Goal: Find specific page/section: Find specific page/section

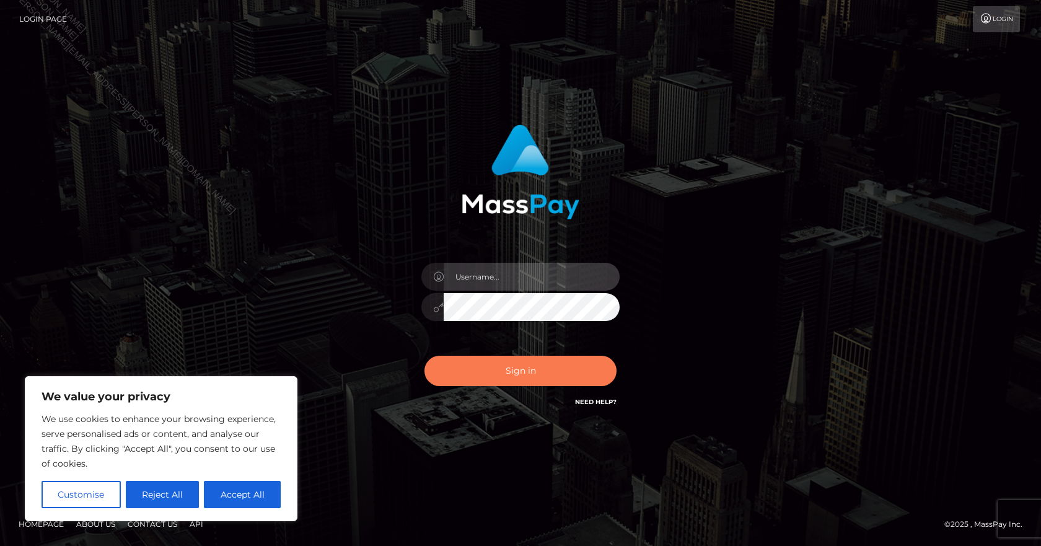
type input "[PERSON_NAME].B2Spin"
click at [489, 367] on button "Sign in" at bounding box center [520, 371] width 192 height 30
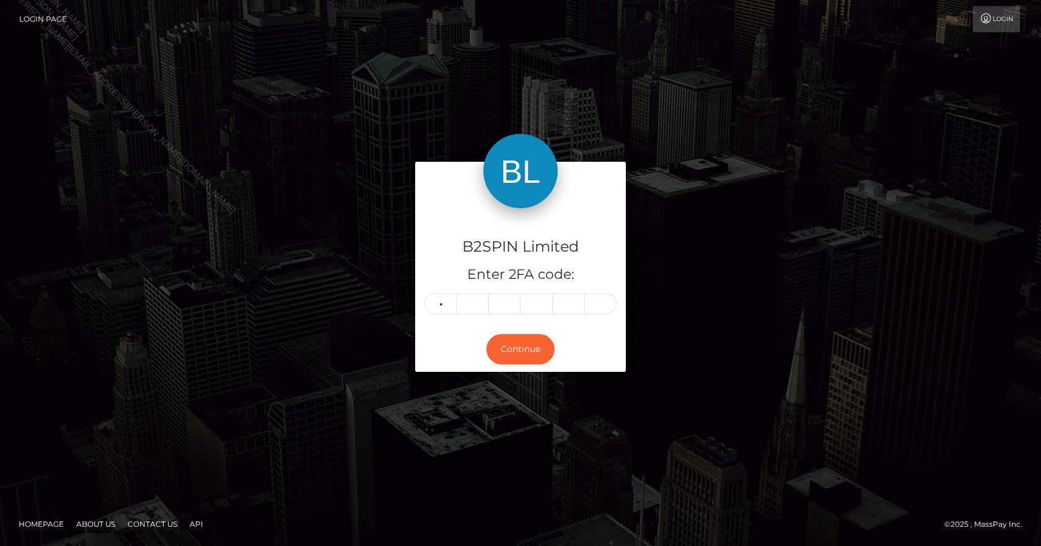
type input "4"
type input "3"
type input "4"
type input "0"
type input "7"
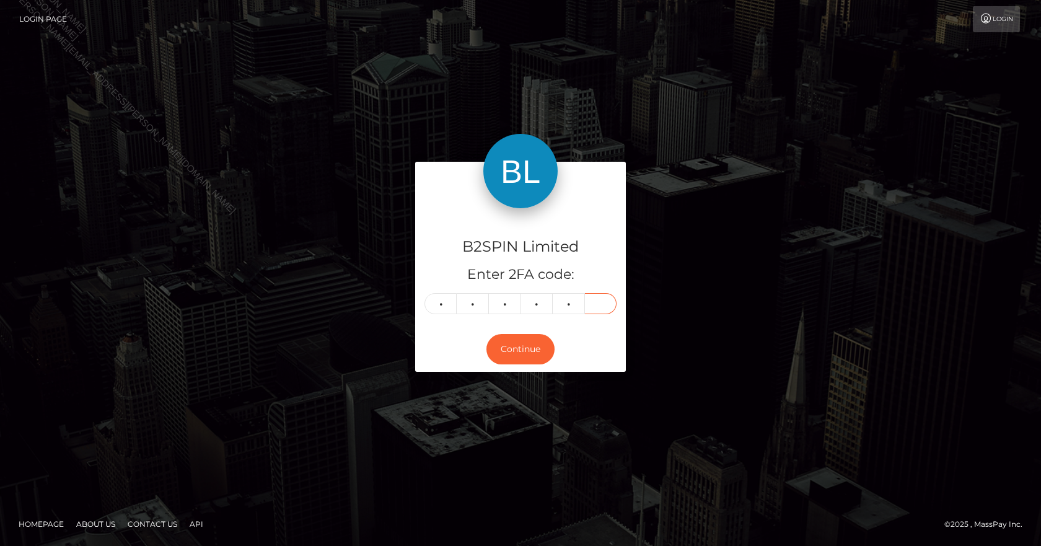
type input "4"
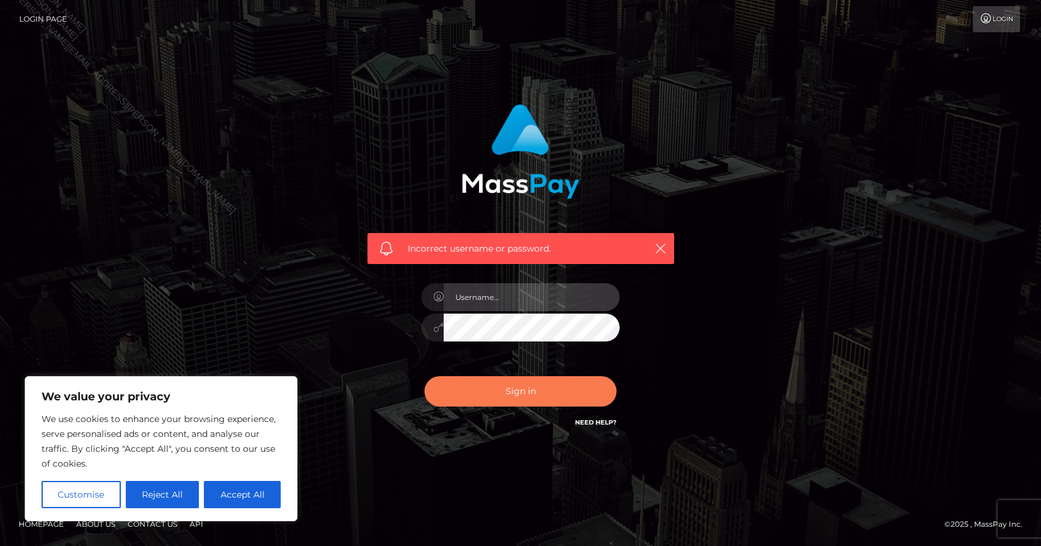
type input "[PERSON_NAME].B2Spin"
click at [535, 387] on button "Sign in" at bounding box center [520, 391] width 192 height 30
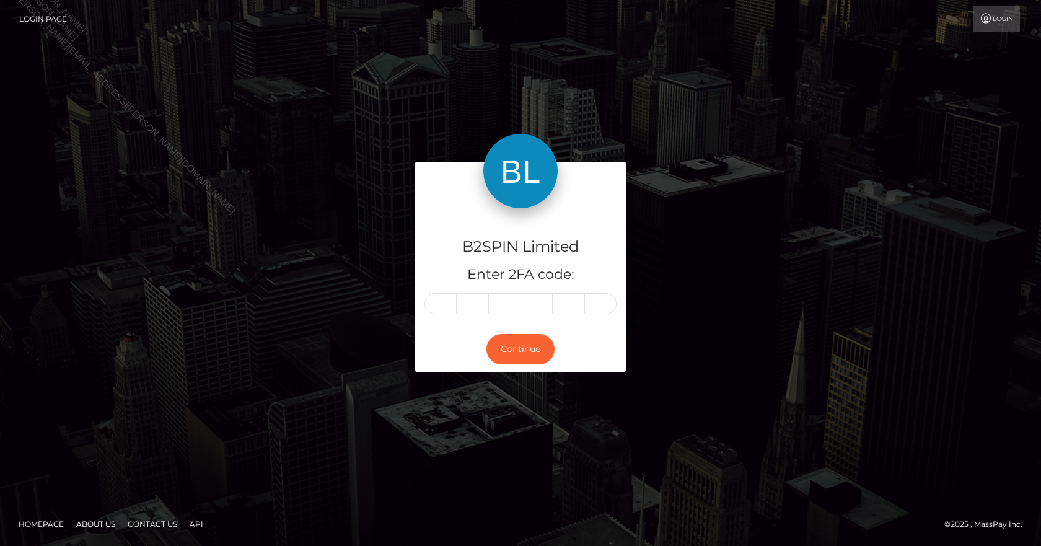
click at [450, 306] on input "text" at bounding box center [440, 303] width 32 height 21
type input "4"
type input "3"
type input "4"
type input "0"
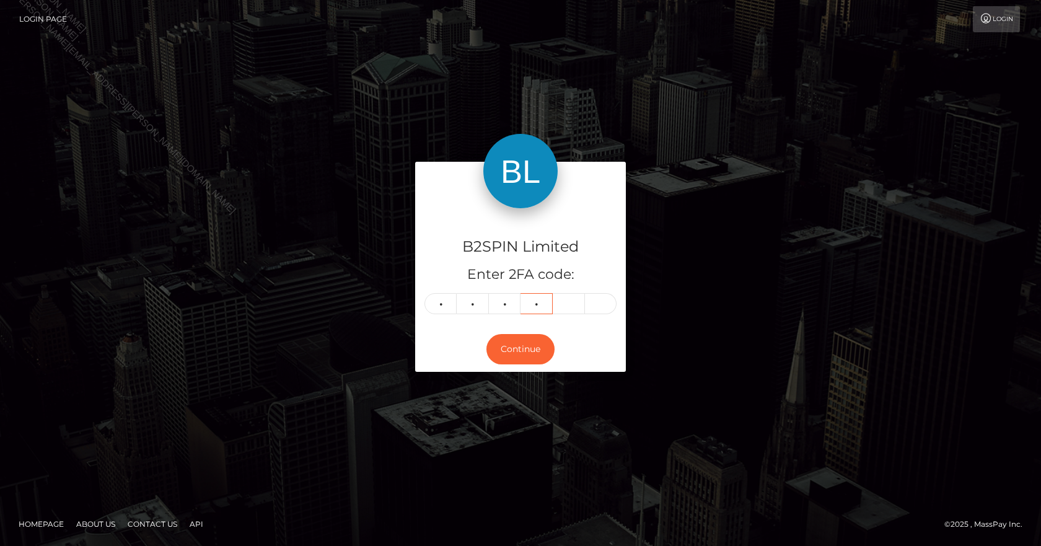
type input "7"
type input "4"
type input "8"
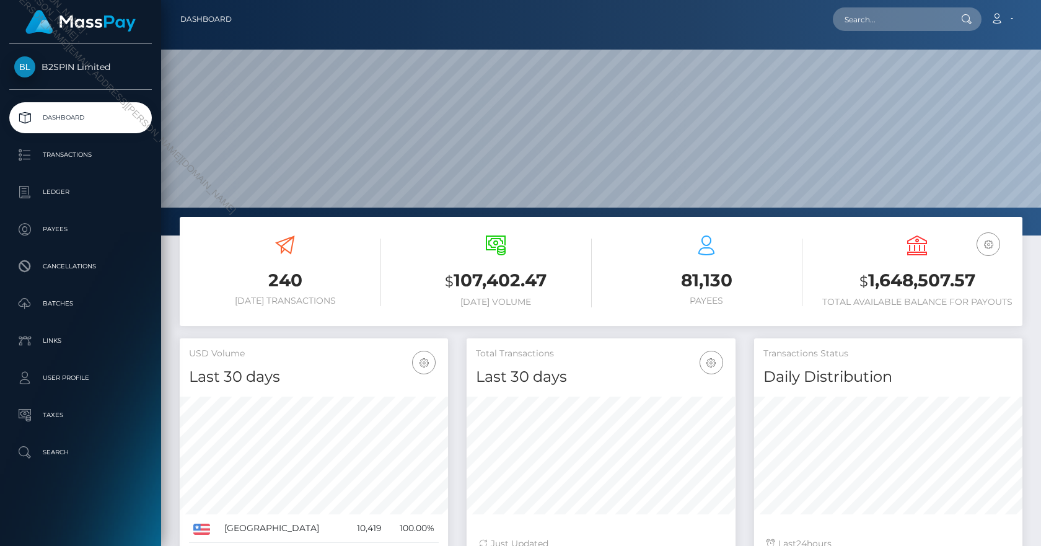
scroll to position [220, 269]
click at [81, 143] on link "Transactions" at bounding box center [80, 154] width 143 height 31
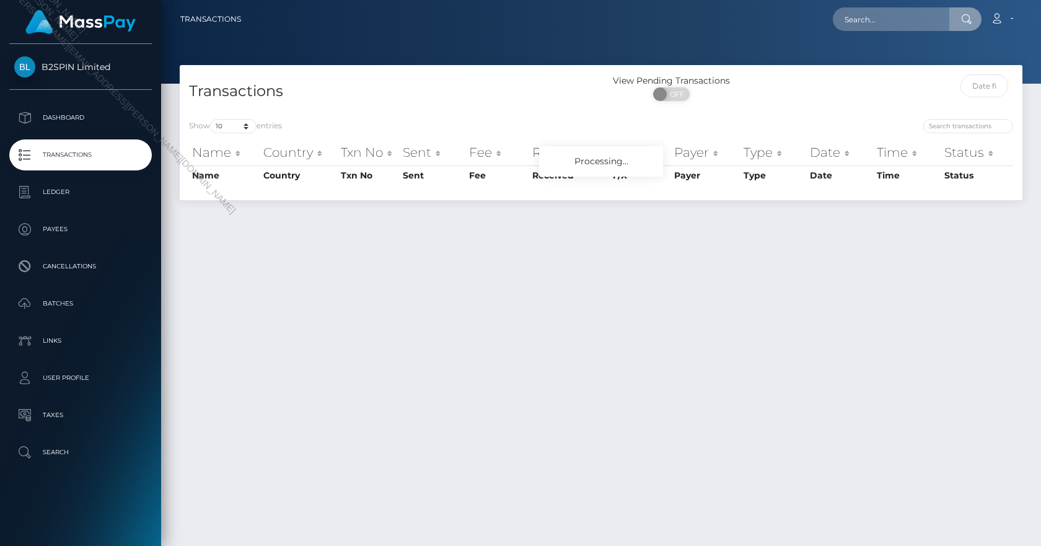
click at [879, 13] on input "text" at bounding box center [891, 19] width 116 height 24
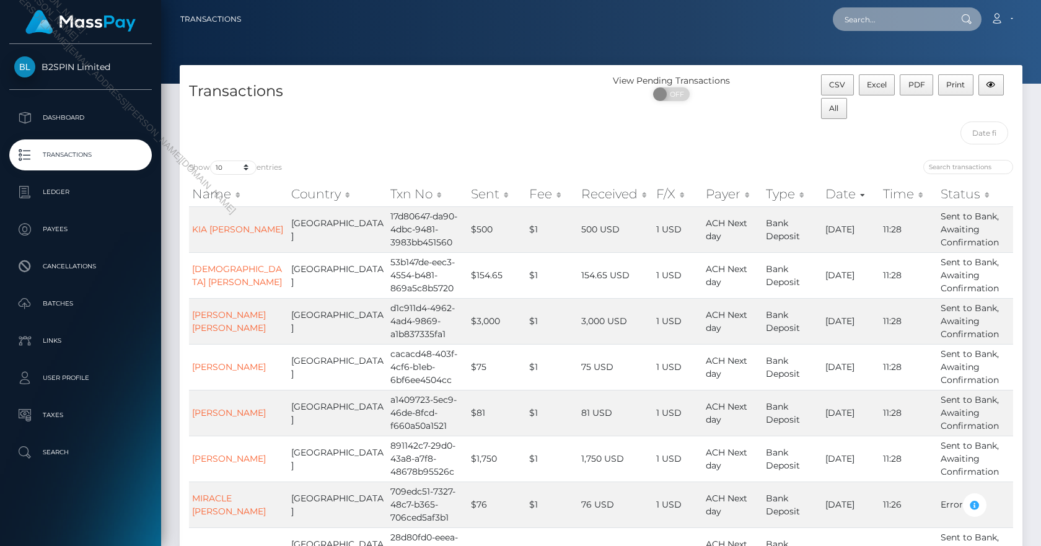
click at [887, 22] on input "text" at bounding box center [891, 19] width 116 height 24
paste input "[PERSON_NAME]"
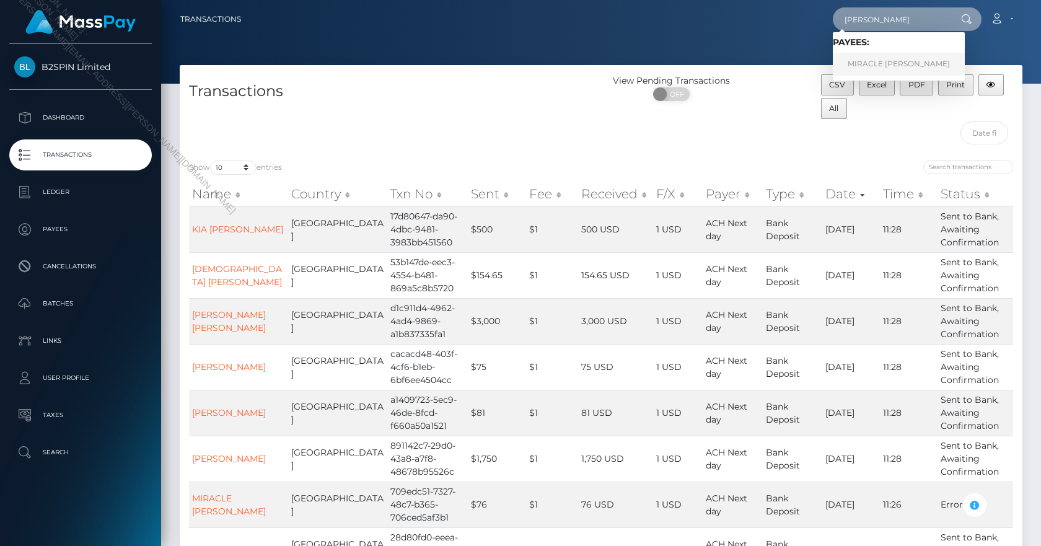
type input "MIRACLE ANNETT"
click at [891, 59] on link "MIRACLE ANNETT LYNCH" at bounding box center [899, 64] width 132 height 23
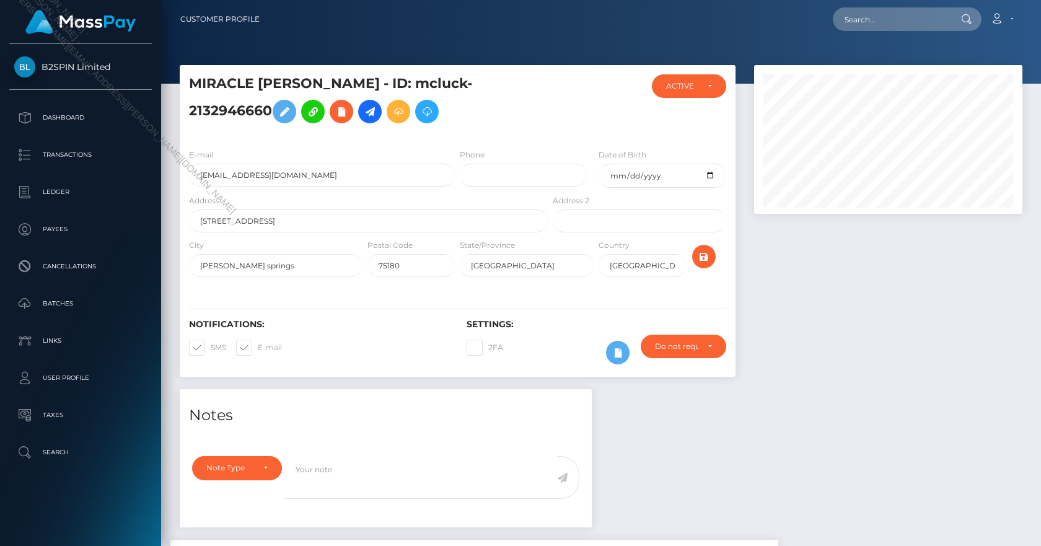
scroll to position [149, 269]
click at [593, 104] on div at bounding box center [596, 106] width 92 height 64
click at [855, 266] on div at bounding box center [888, 227] width 287 height 324
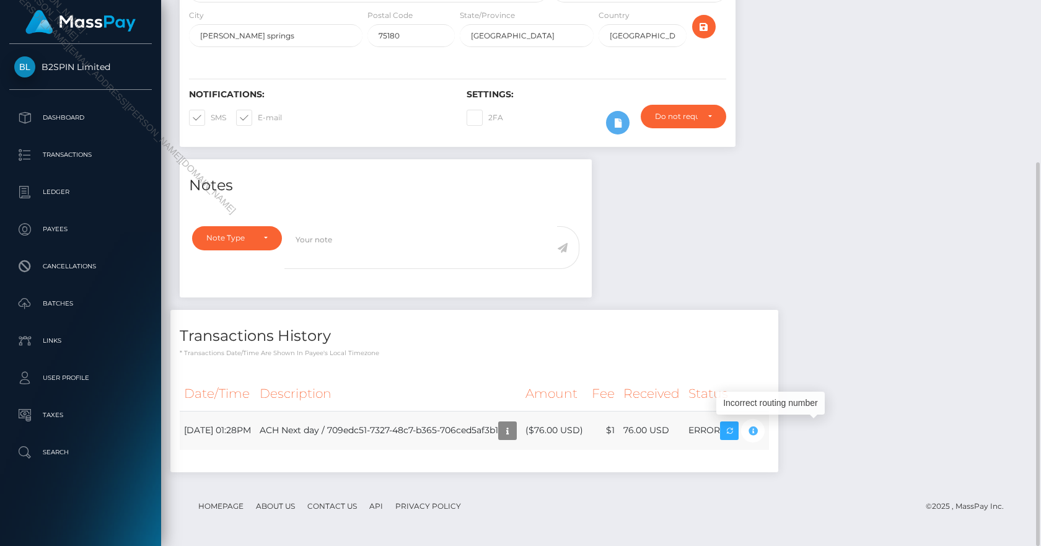
click at [760, 429] on icon "button" at bounding box center [752, 430] width 15 height 15
click at [515, 434] on icon "button" at bounding box center [507, 430] width 15 height 15
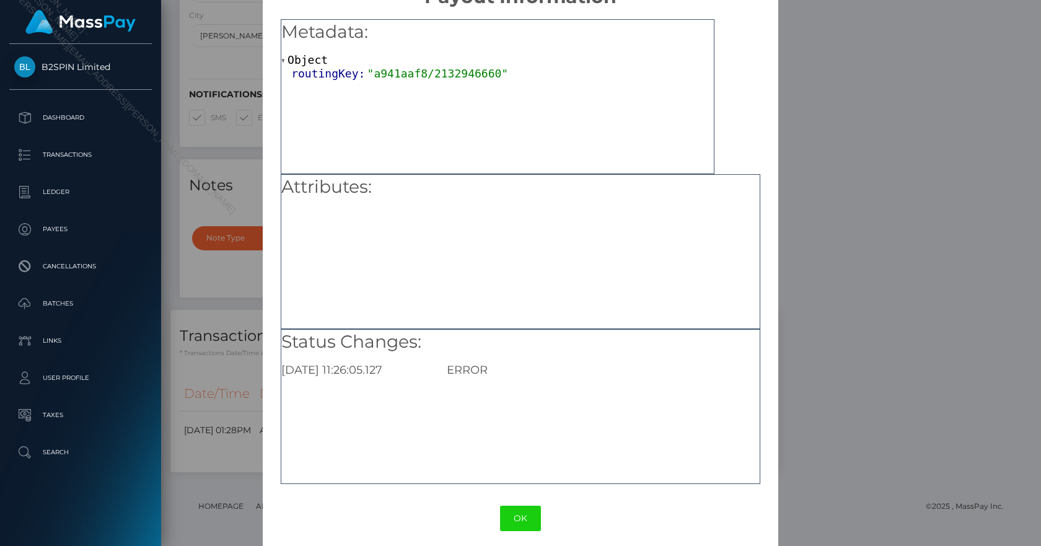
scroll to position [43, 0]
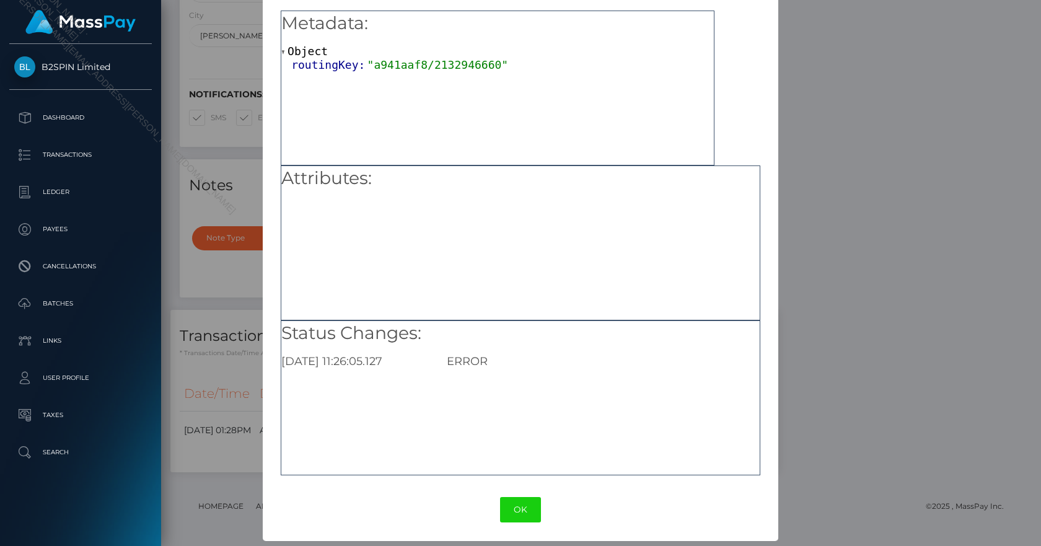
drag, startPoint x: 519, startPoint y: 503, endPoint x: 523, endPoint y: 496, distance: 8.1
click at [519, 503] on button "OK" at bounding box center [520, 509] width 41 height 25
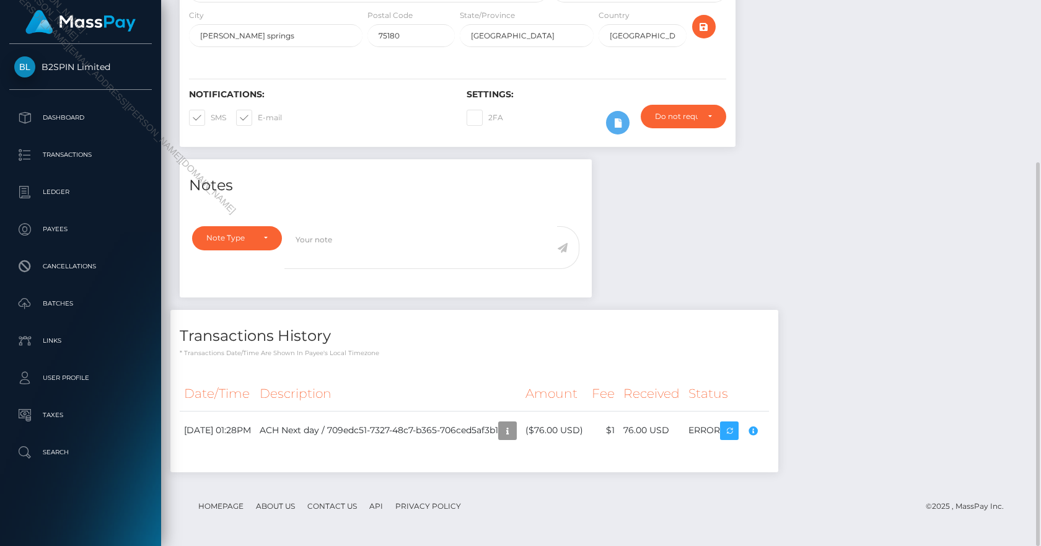
scroll to position [149, 269]
